Goal: Task Accomplishment & Management: Use online tool/utility

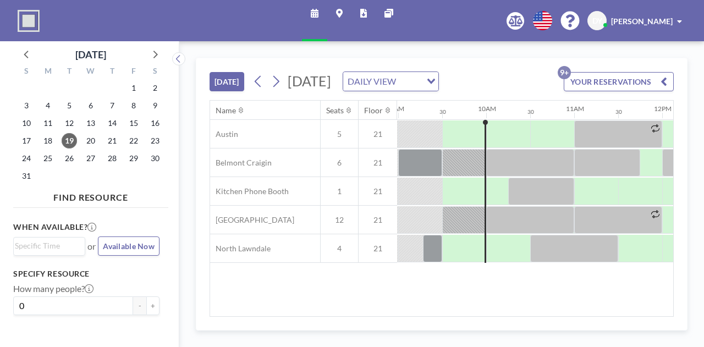
scroll to position [0, 792]
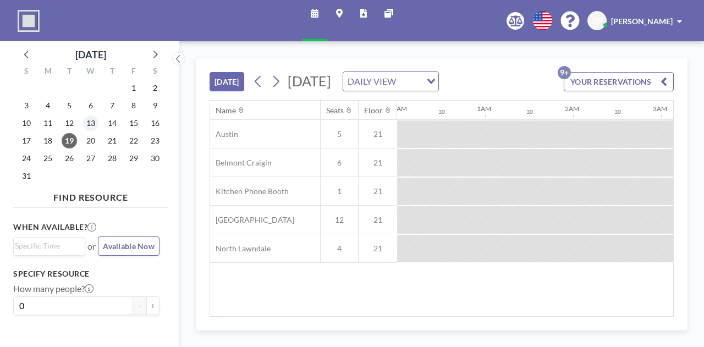
scroll to position [0, 748]
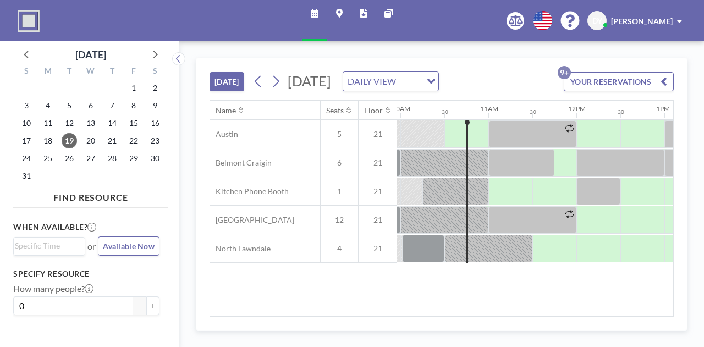
scroll to position [0, 880]
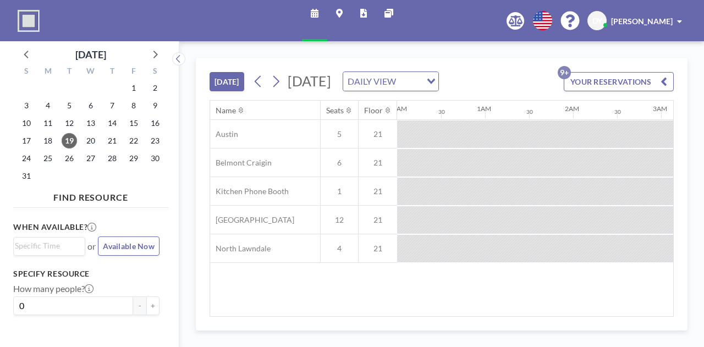
scroll to position [0, 748]
